Goal: Task Accomplishment & Management: Complete application form

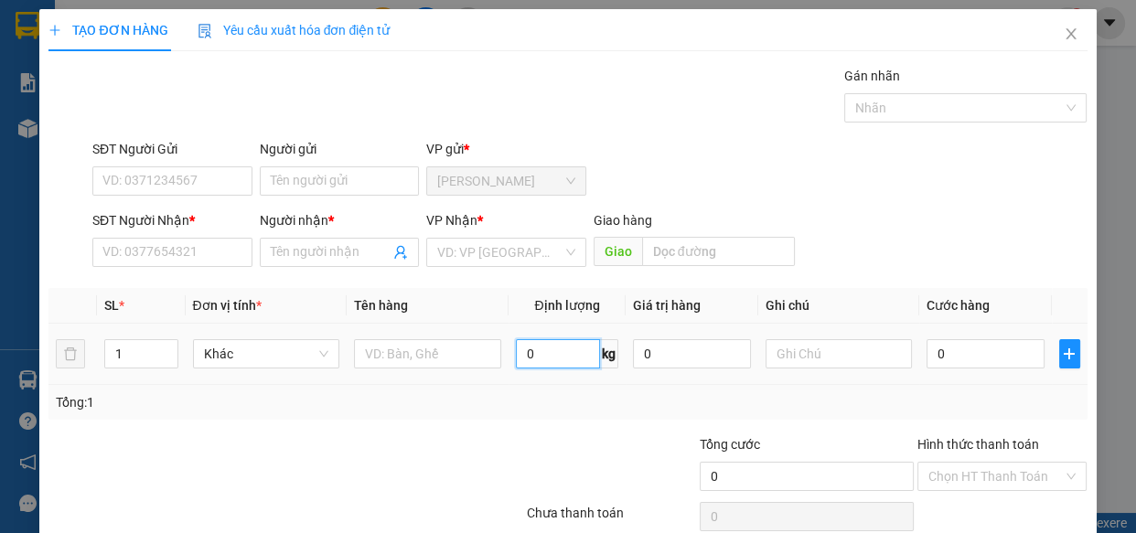
click at [567, 347] on input "0" at bounding box center [558, 353] width 84 height 29
type input "52"
click at [173, 180] on input "SĐT Người Gửi" at bounding box center [172, 180] width 160 height 29
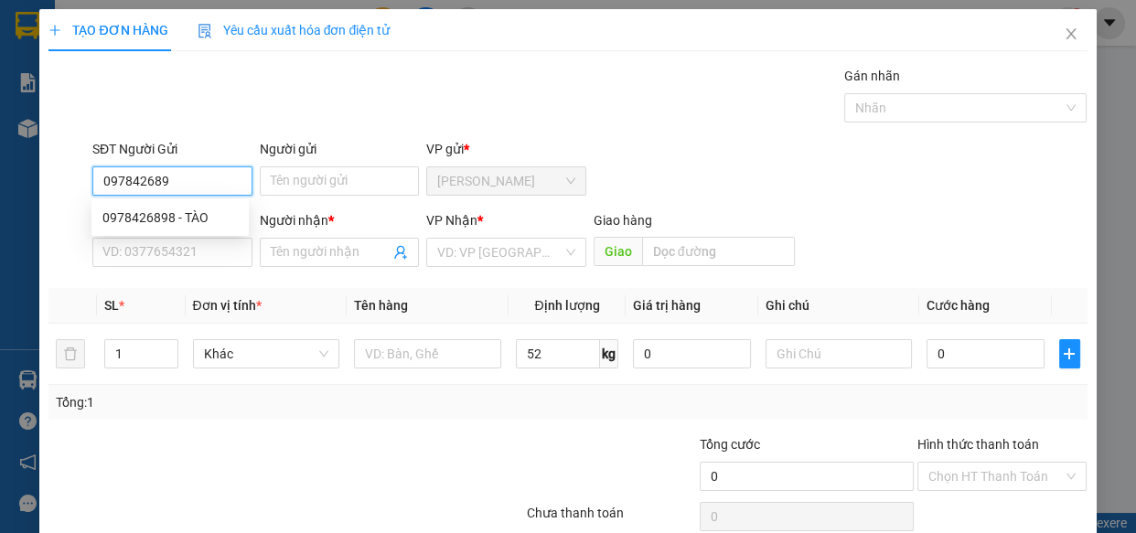
type input "0978426898"
click at [165, 220] on div "0978426898 - TÀO" at bounding box center [169, 218] width 135 height 20
type input "TÀO"
type input "0973858214"
type input "DẦN"
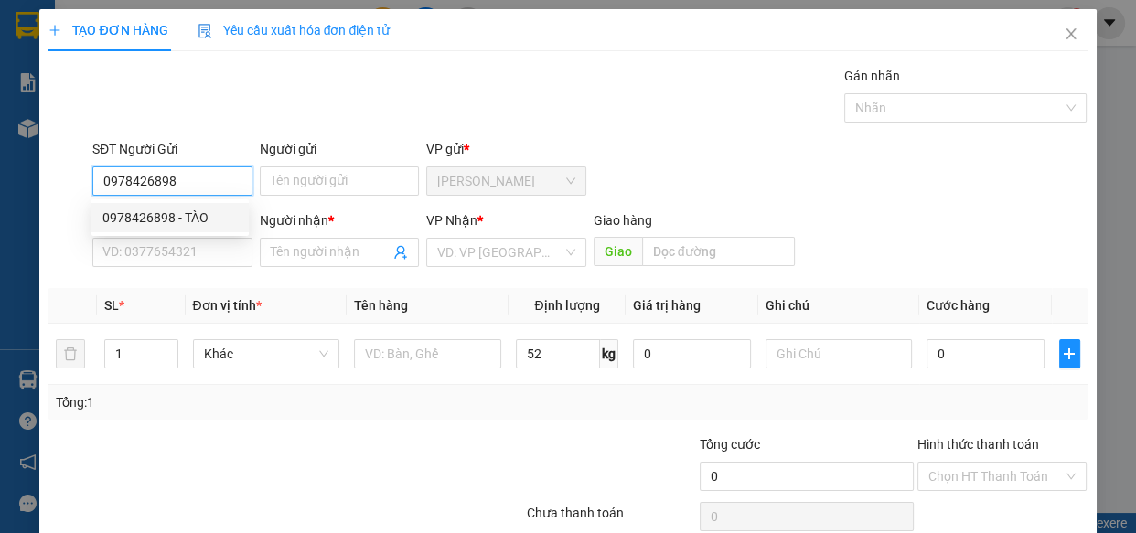
type input "CX HOÀNG ĐÔNG-ĐỒNG VĂN"
type input "520.000"
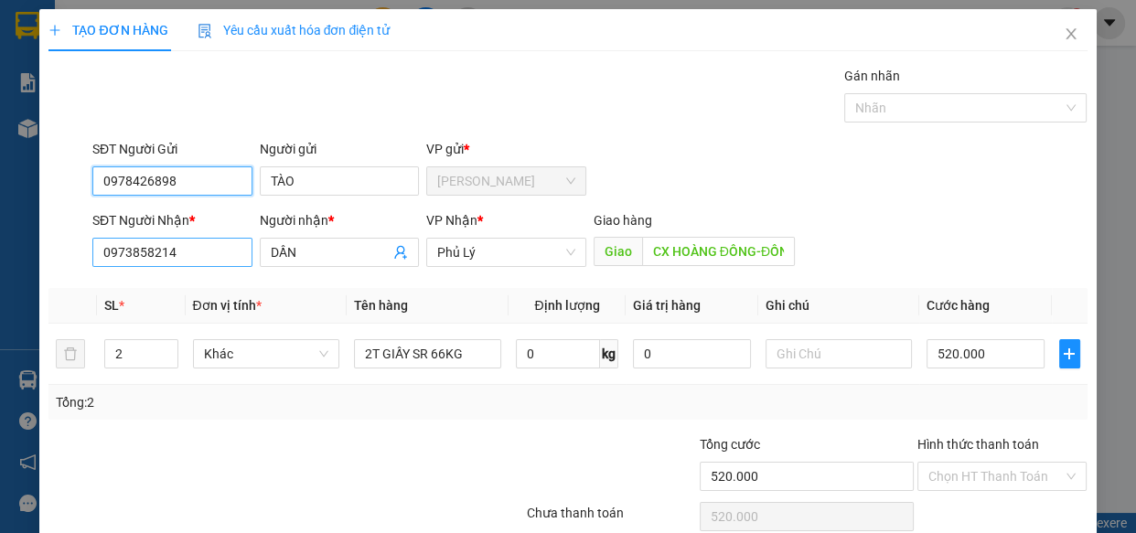
type input "0978426898"
drag, startPoint x: 99, startPoint y: 264, endPoint x: 0, endPoint y: 270, distance: 98.9
click at [0, 270] on div "TẠO ĐƠN HÀNG Yêu cầu xuất hóa đơn điện tử Transit Pickup Surcharge Ids Transit …" at bounding box center [568, 266] width 1136 height 533
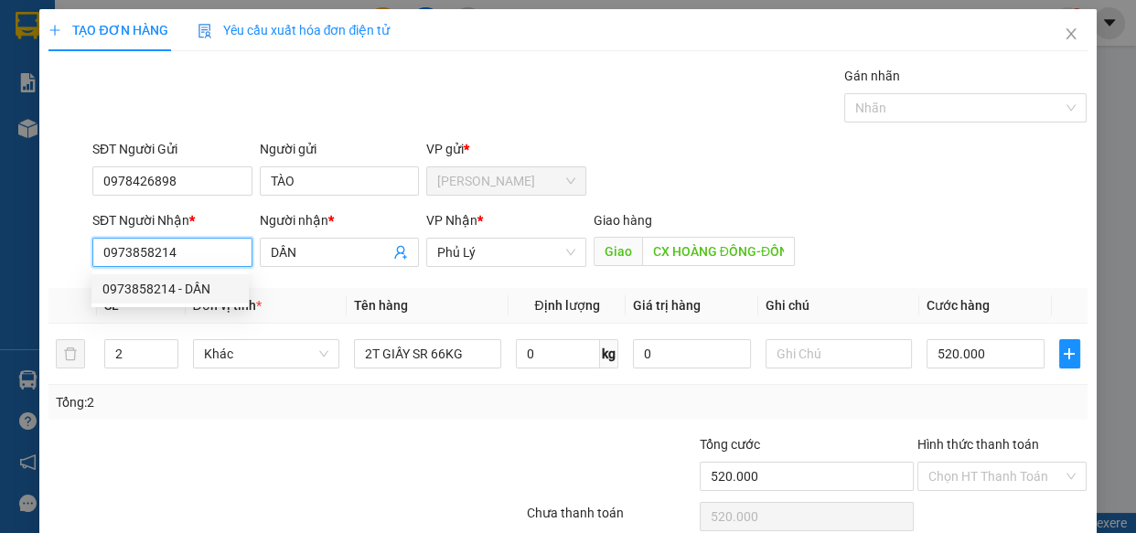
click at [204, 250] on input "0973858214" at bounding box center [172, 252] width 160 height 29
click at [289, 464] on div at bounding box center [199, 466] width 304 height 64
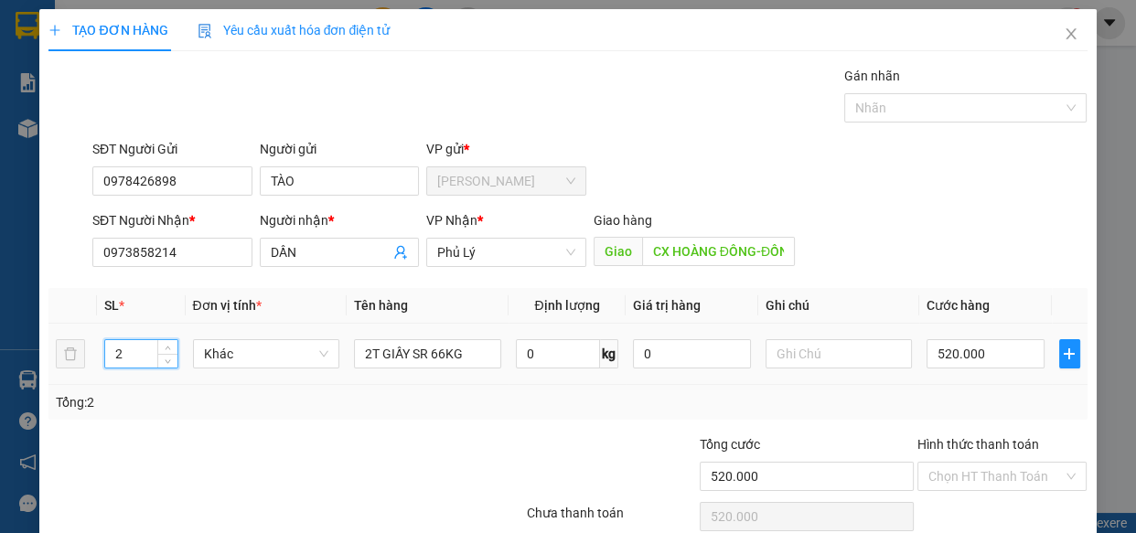
click at [64, 348] on tr "2 Khác 2T GIẤY SR 66KG 0 kg 0 520.000" at bounding box center [567, 354] width 1038 height 61
drag, startPoint x: 129, startPoint y: 357, endPoint x: 117, endPoint y: 354, distance: 12.2
click at [117, 354] on input "2" at bounding box center [140, 353] width 71 height 27
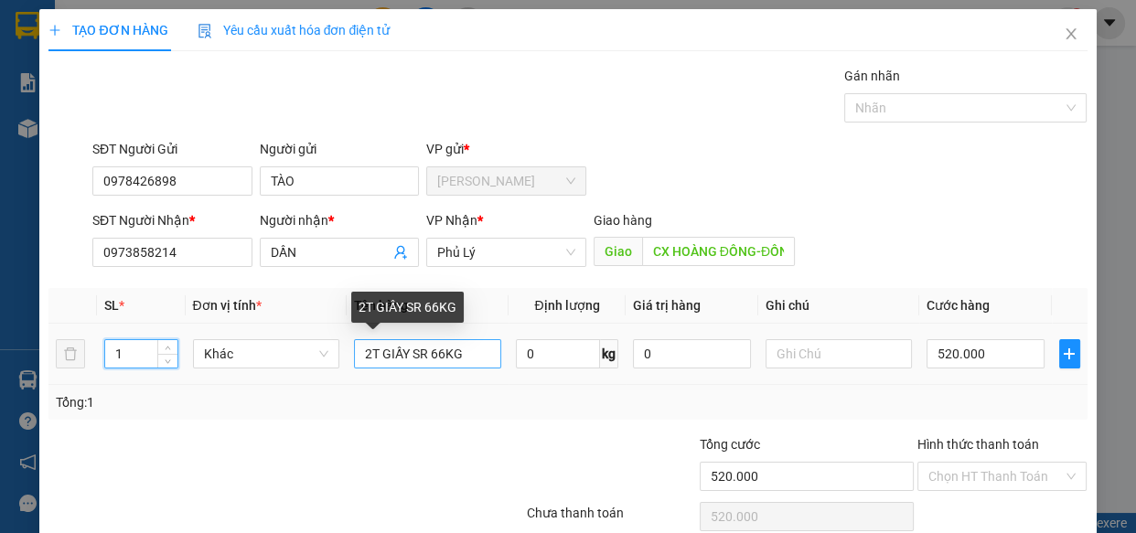
type input "1"
drag, startPoint x: 476, startPoint y: 353, endPoint x: 16, endPoint y: 332, distance: 461.4
click at [15, 332] on div "TẠO ĐƠN HÀNG Yêu cầu xuất hóa đơn điện tử Transit Pickup Surcharge Ids Transit …" at bounding box center [568, 266] width 1136 height 533
type input "GA ĐỒNG VĂN"
drag, startPoint x: 468, startPoint y: 357, endPoint x: 192, endPoint y: 357, distance: 276.2
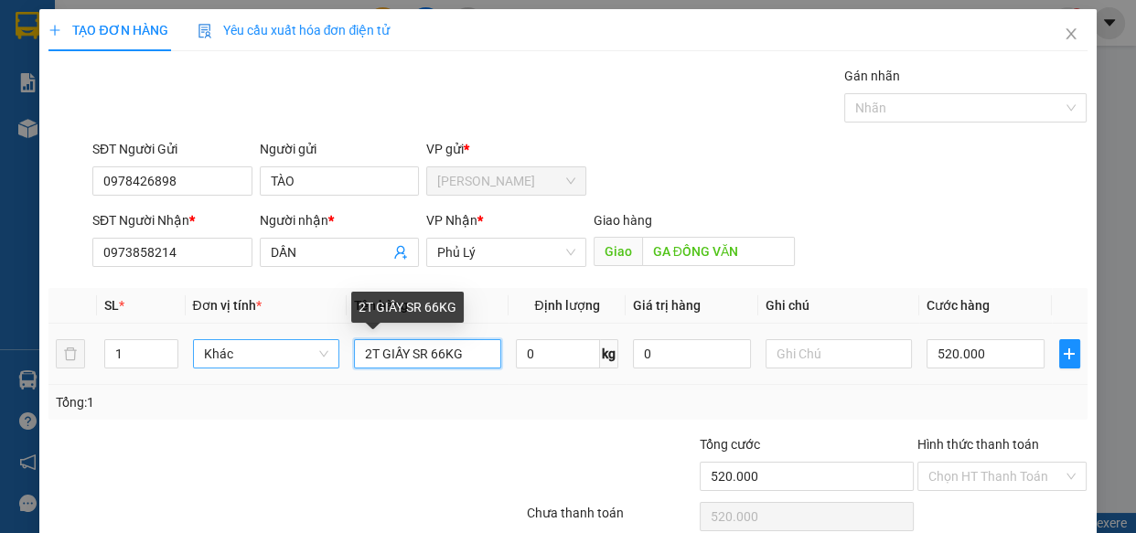
click at [225, 361] on tr "1 Khác 2T GIẤY SR 66KG 0 kg 0 520.000" at bounding box center [567, 354] width 1038 height 61
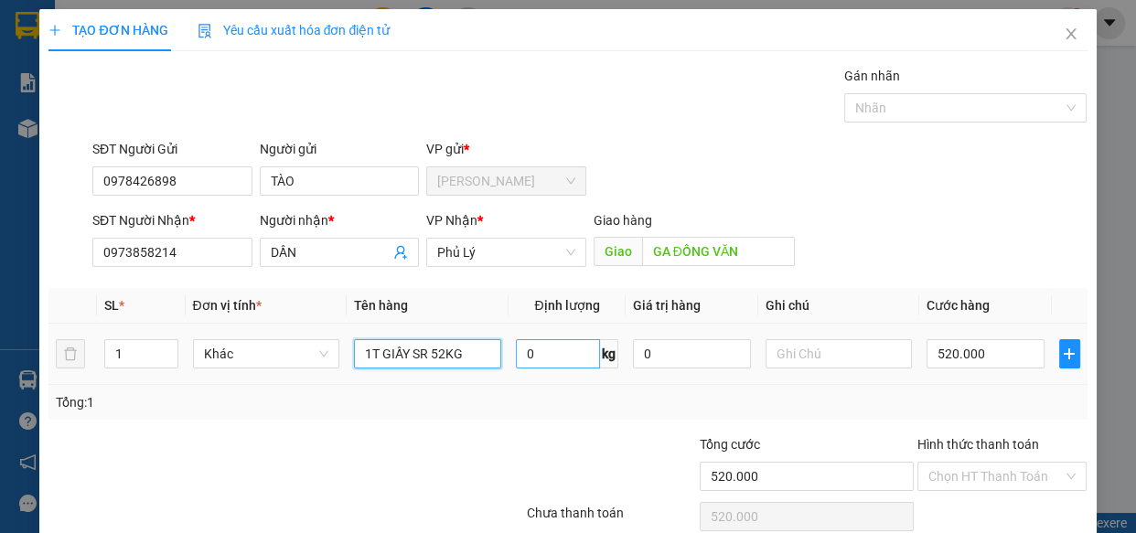
type input "1T GIẤY SR 52KG"
click at [569, 348] on input "0" at bounding box center [558, 353] width 84 height 29
type input "52"
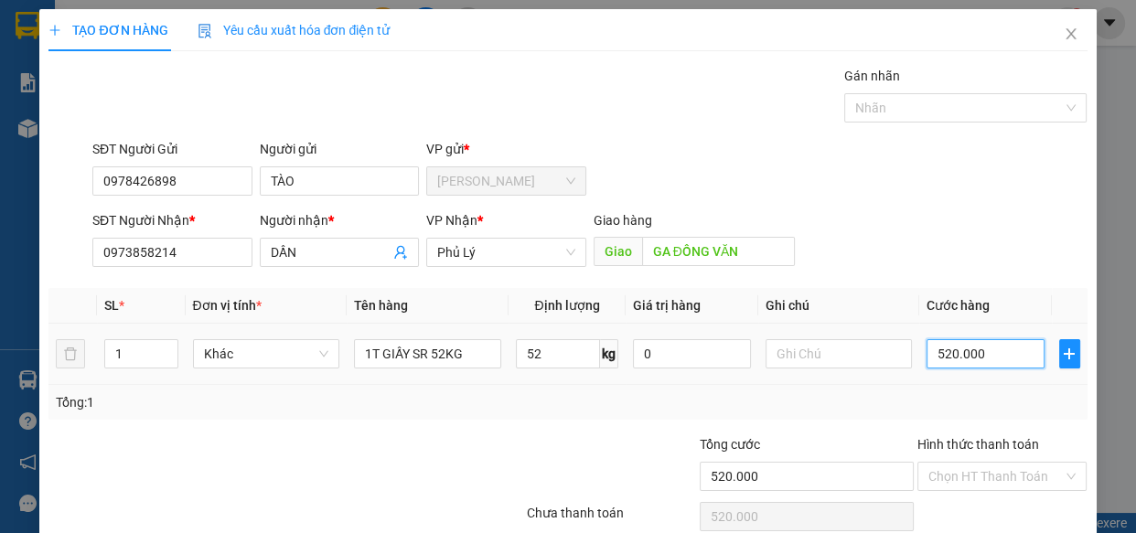
click at [932, 359] on input "520.000" at bounding box center [985, 353] width 118 height 29
type input "4"
type input "41"
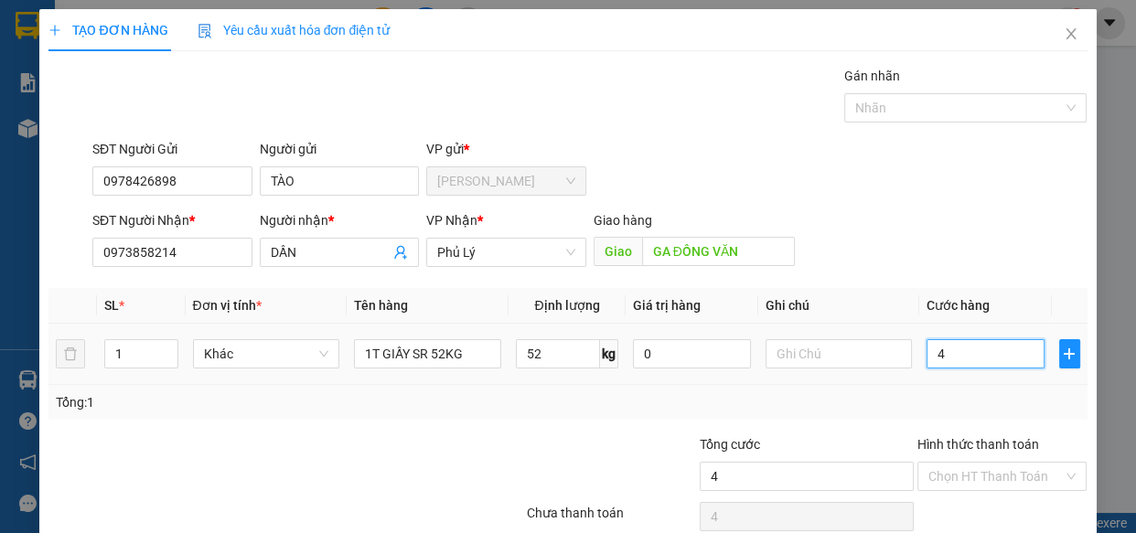
type input "41"
type input "410"
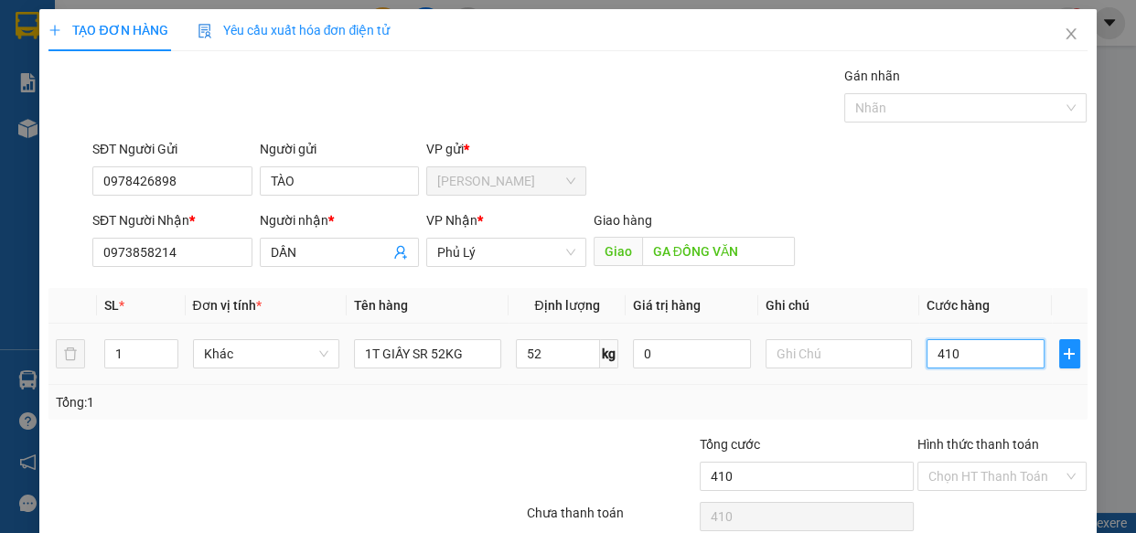
type input "4.100"
type input "41.000"
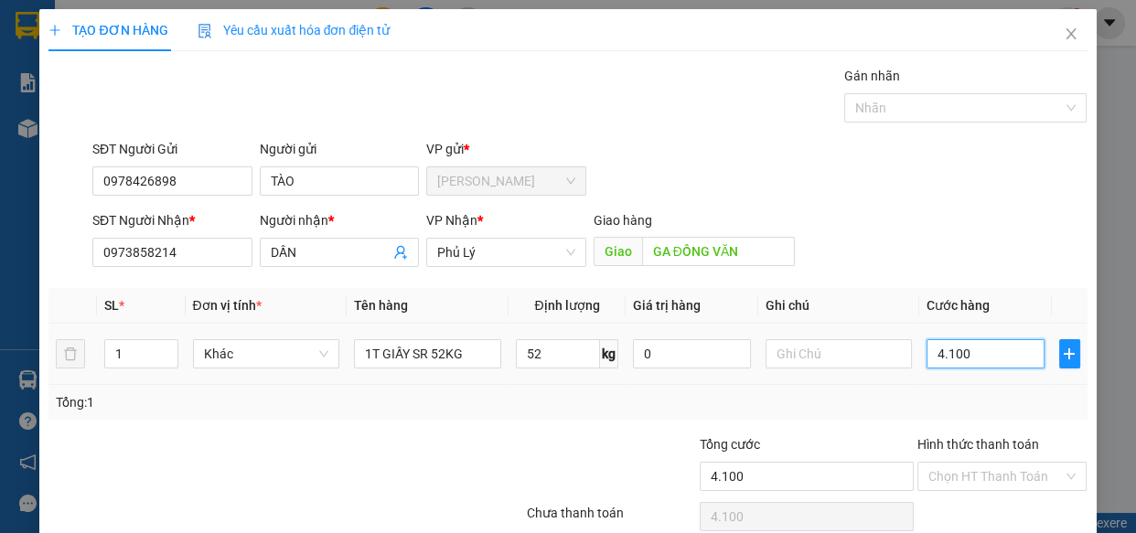
type input "41.000"
type input "410.000"
type input "4.100.000"
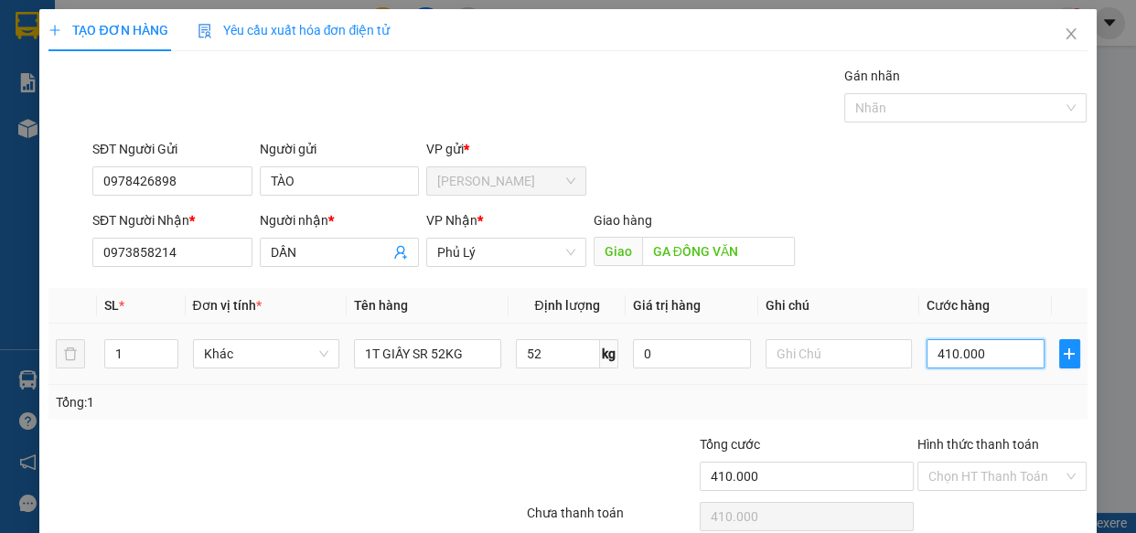
type input "4.100.000"
type input "410.000"
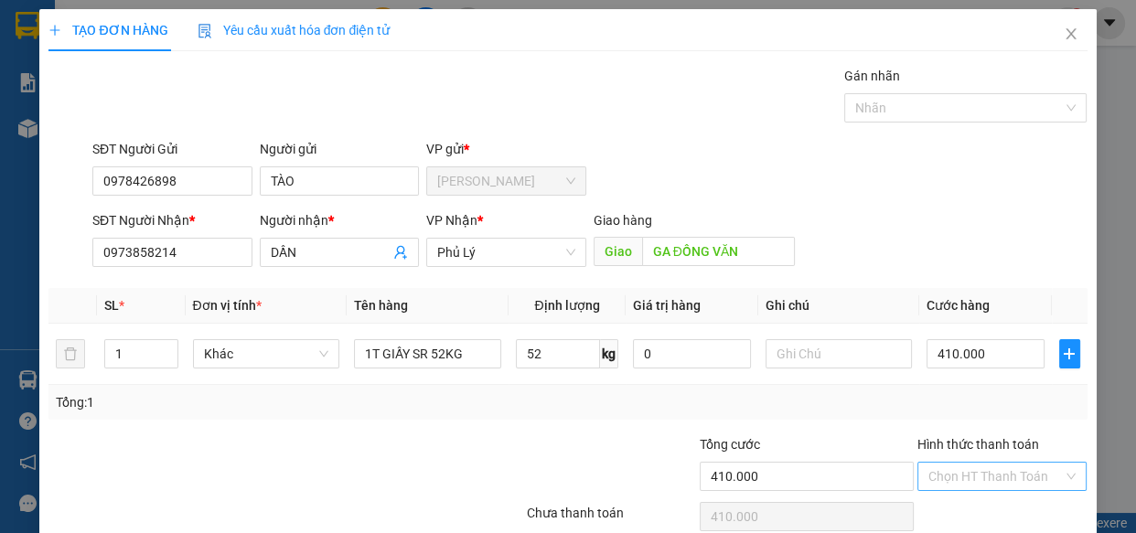
click at [965, 480] on input "Hình thức thanh toán" at bounding box center [995, 476] width 135 height 27
click at [927, 412] on div "Tại văn phòng" at bounding box center [989, 410] width 145 height 20
type input "0"
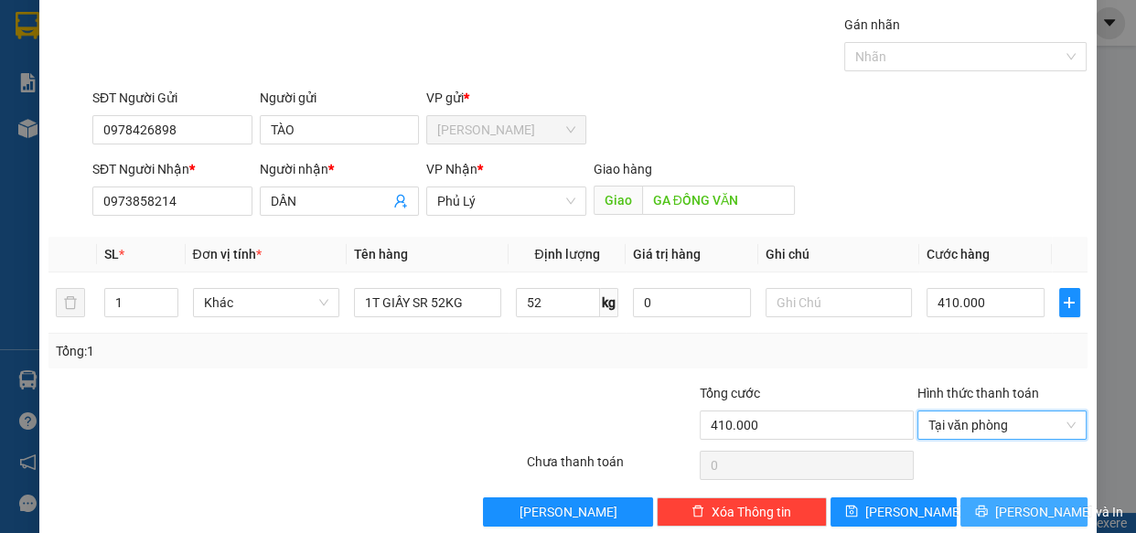
scroll to position [80, 0]
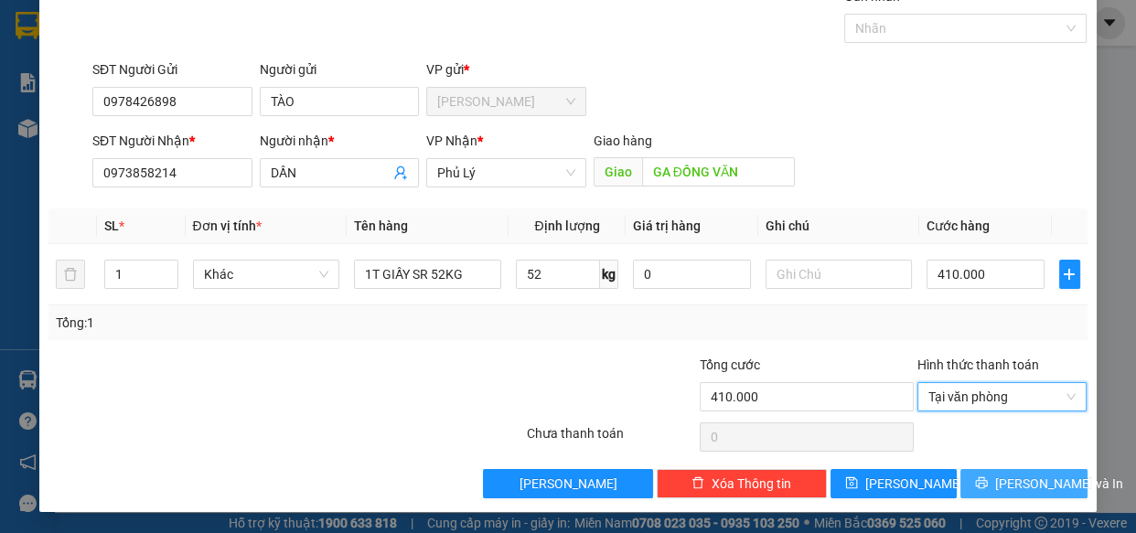
drag, startPoint x: 1032, startPoint y: 488, endPoint x: 241, endPoint y: 525, distance: 790.9
click at [1027, 488] on span "[PERSON_NAME] và In" at bounding box center [1059, 484] width 128 height 20
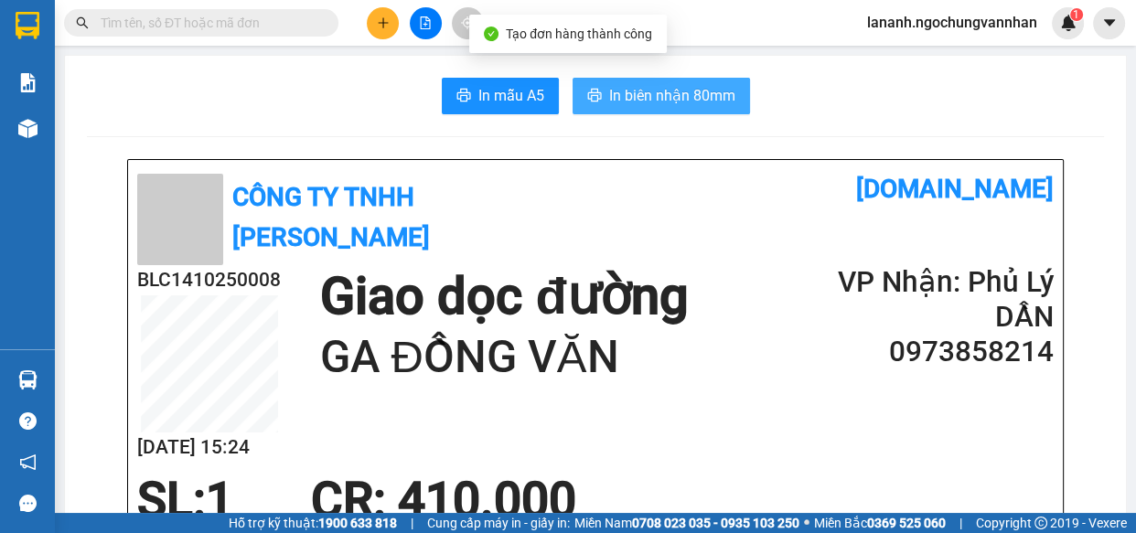
click at [616, 99] on span "In biên nhận 80mm" at bounding box center [672, 95] width 126 height 23
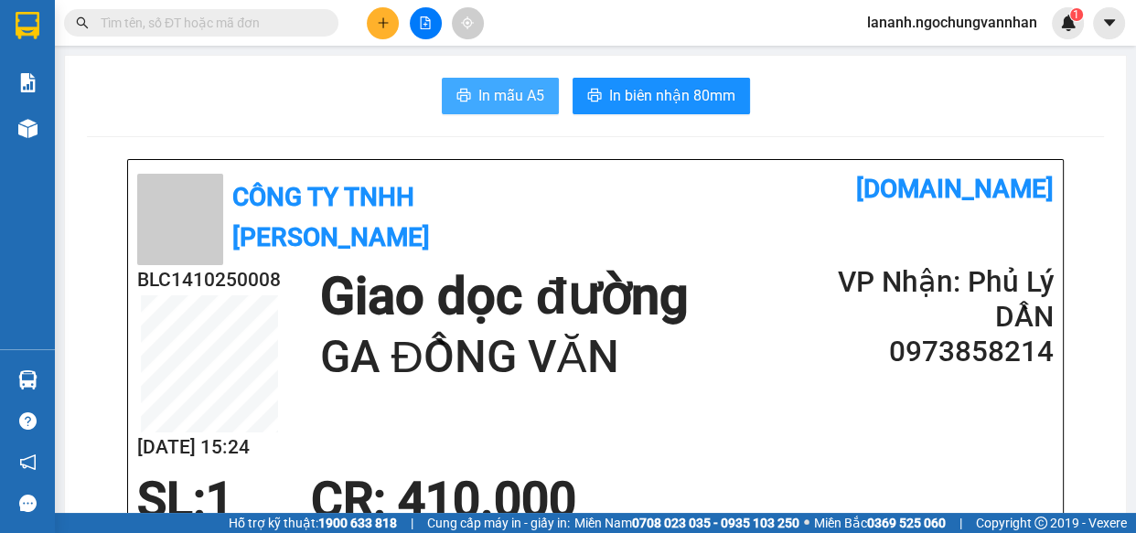
click at [521, 88] on span "In mẫu A5" at bounding box center [511, 95] width 66 height 23
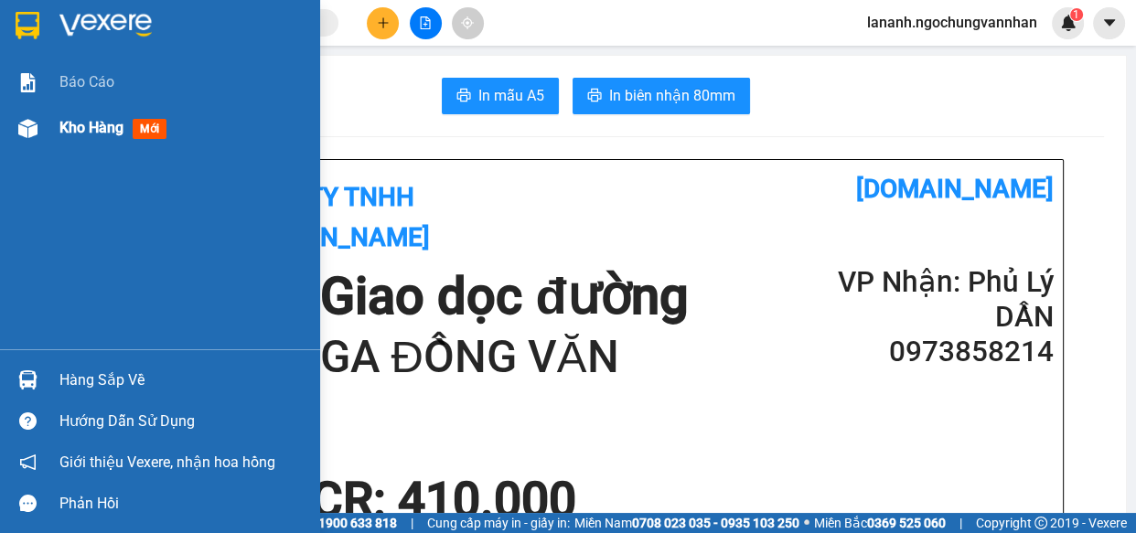
click at [94, 134] on span "Kho hàng" at bounding box center [91, 127] width 64 height 17
